Goal: Information Seeking & Learning: Learn about a topic

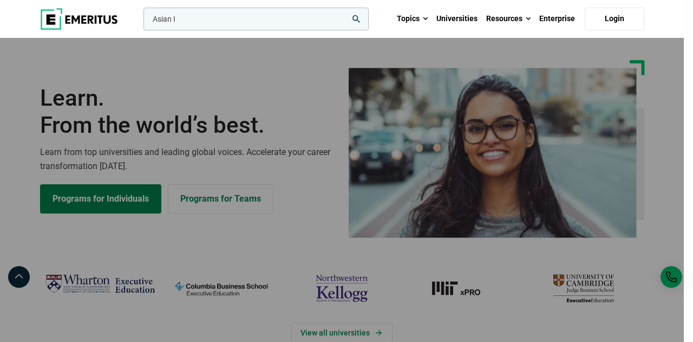
type input "Asian I"
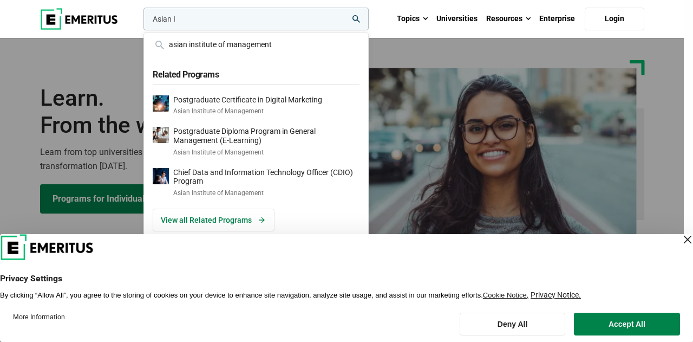
click at [241, 17] on input "Asian I" at bounding box center [255, 19] width 225 height 23
click at [234, 41] on div "asian institute of management" at bounding box center [256, 44] width 207 height 12
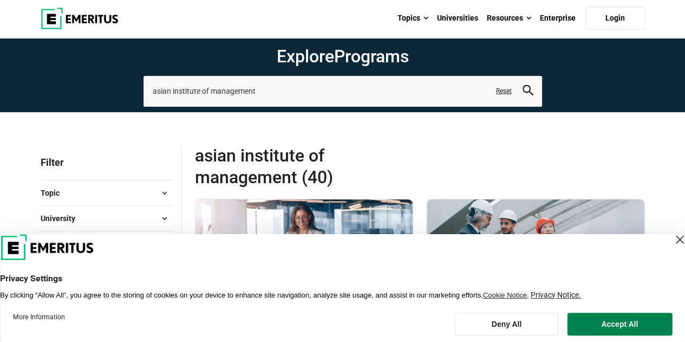
scroll to position [11, 0]
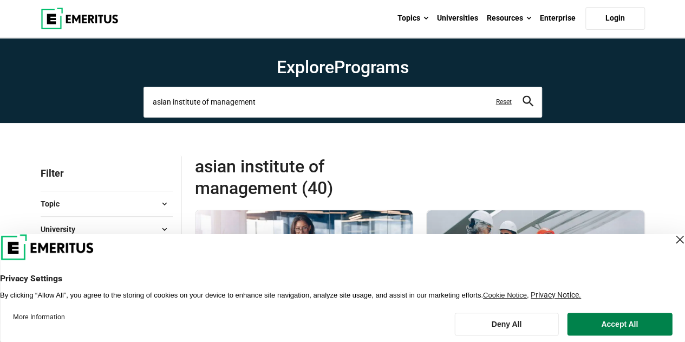
click at [281, 107] on input "asian institute of management" at bounding box center [342, 102] width 398 height 30
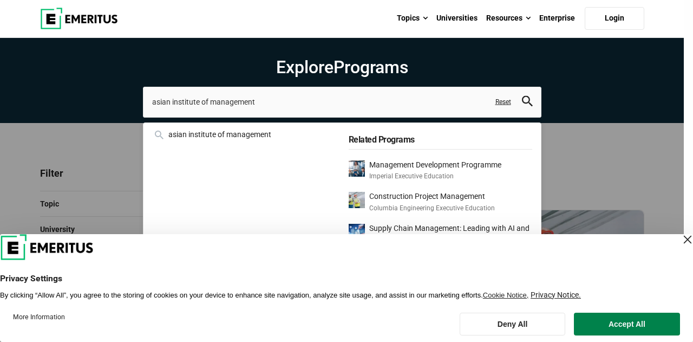
click at [222, 58] on h1 "Explore Programs" at bounding box center [342, 67] width 398 height 22
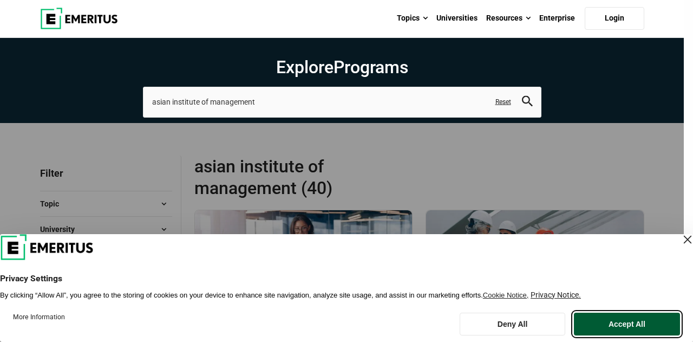
click at [627, 323] on button "Accept All" at bounding box center [627, 323] width 106 height 23
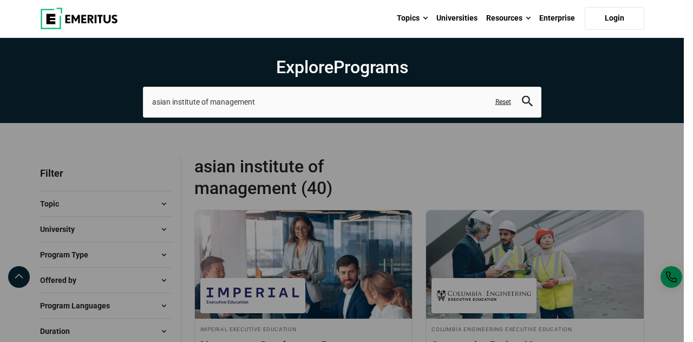
click at [541, 87] on div "asian institute of management asian institute of management Related Programs Ma…" at bounding box center [342, 102] width 398 height 30
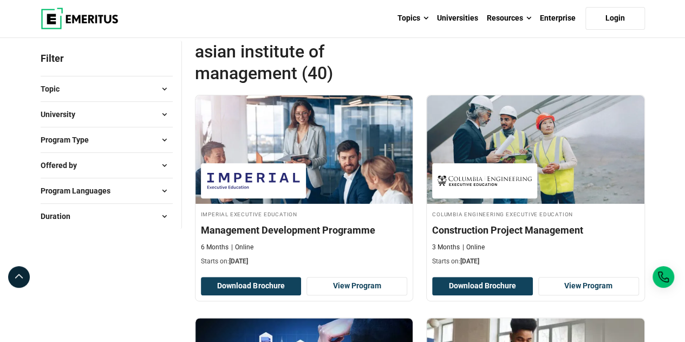
scroll to position [0, 0]
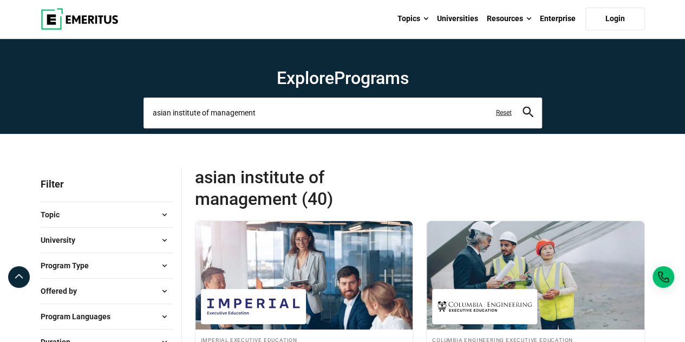
drag, startPoint x: 282, startPoint y: 108, endPoint x: 0, endPoint y: 118, distance: 281.7
click at [0, 118] on section "Explore Programs asian institute of management asian institute of management Re…" at bounding box center [342, 85] width 685 height 95
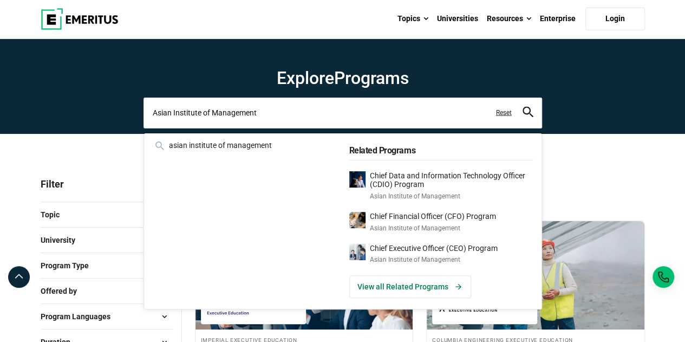
click at [522, 107] on button "search" at bounding box center [527, 113] width 11 height 12
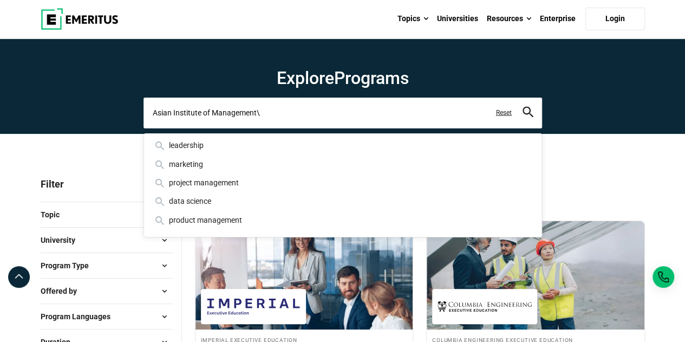
type input "Asian Institute of Management"
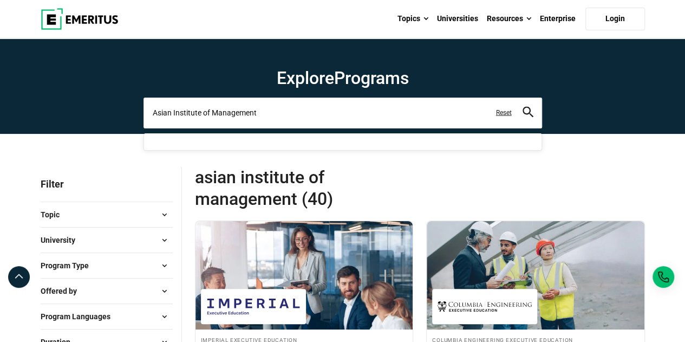
click at [522, 107] on button "search" at bounding box center [527, 113] width 11 height 12
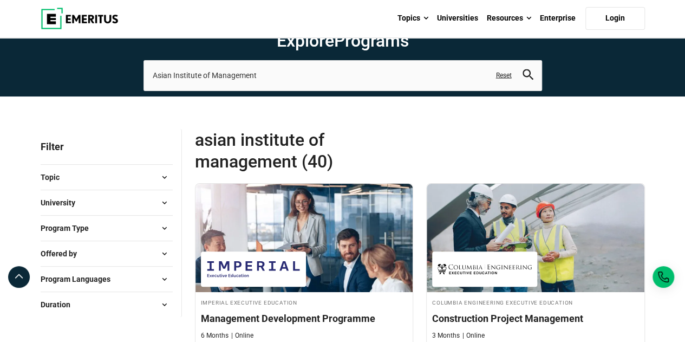
click at [528, 77] on icon "search" at bounding box center [527, 74] width 11 height 11
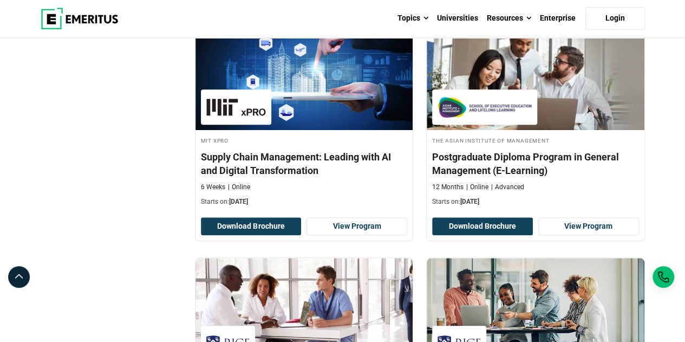
scroll to position [364, 0]
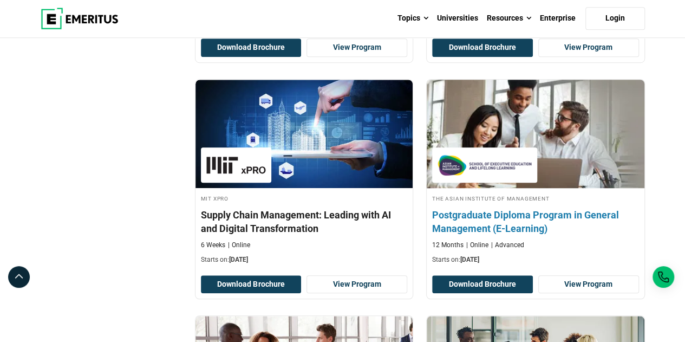
click at [465, 218] on h4 "Postgraduate Diploma Program in General Management (E-Learning)" at bounding box center [535, 221] width 207 height 27
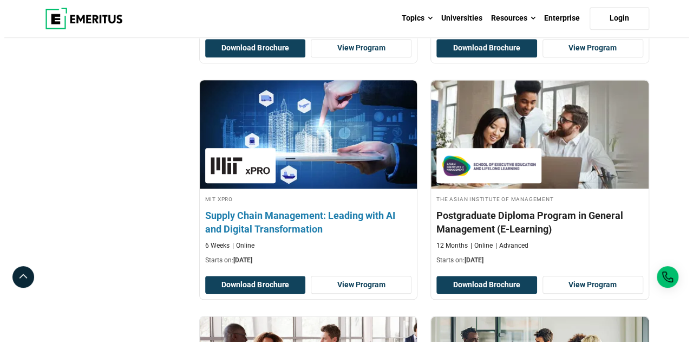
scroll to position [0, 0]
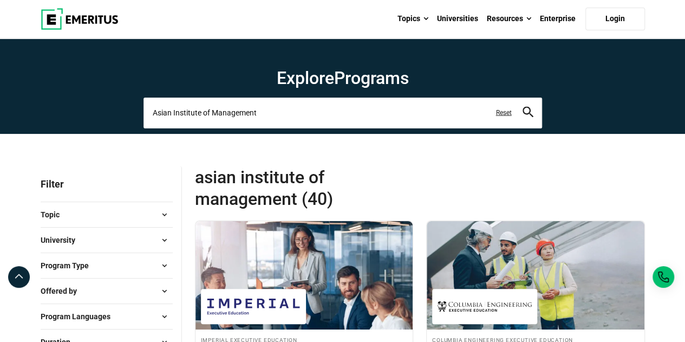
click at [151, 112] on input "Asian Institute of Management" at bounding box center [342, 112] width 398 height 30
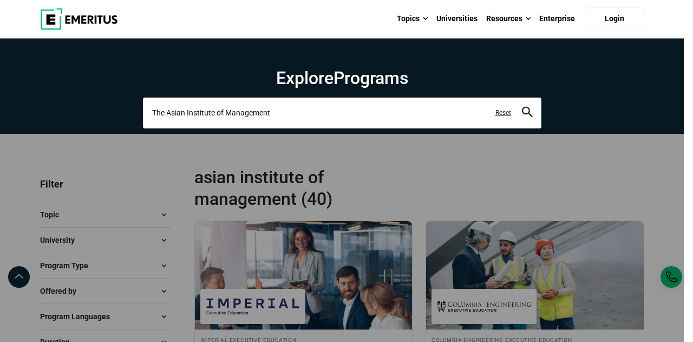
type input "The Asian Institute of Management"
click at [522, 107] on button "search" at bounding box center [527, 113] width 11 height 12
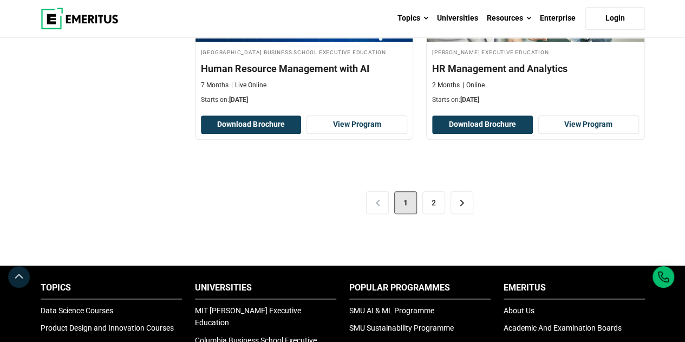
scroll to position [2429, 0]
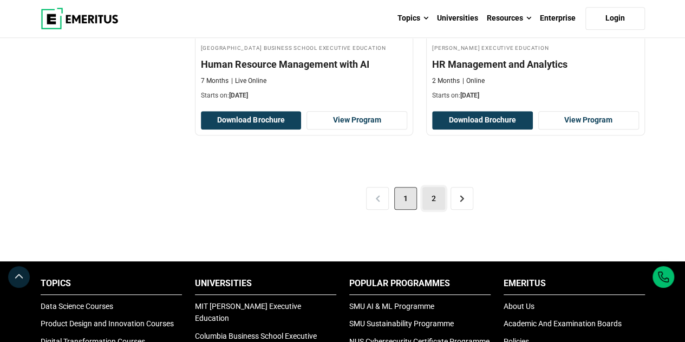
click at [428, 191] on link "2" at bounding box center [433, 198] width 23 height 23
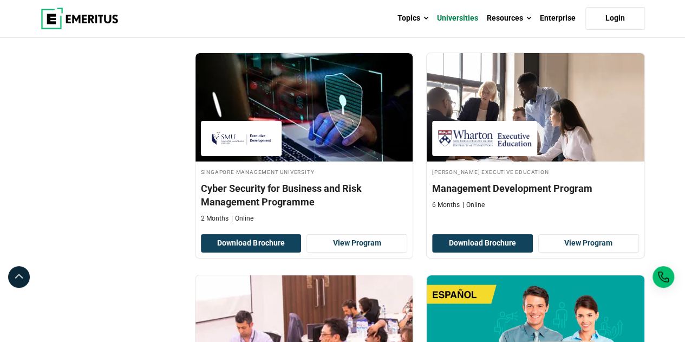
scroll to position [2009, 0]
